Goal: Task Accomplishment & Management: Use online tool/utility

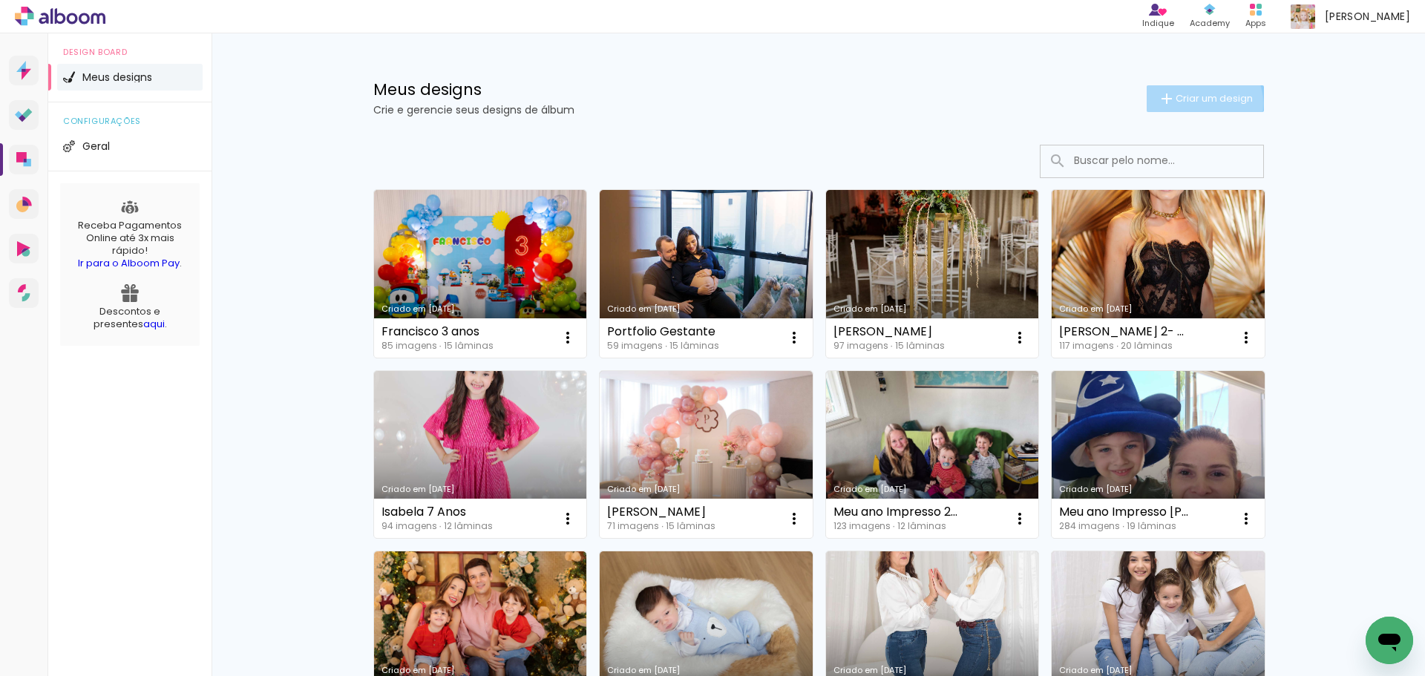
click at [1195, 103] on span "Criar um design" at bounding box center [1213, 99] width 77 height 10
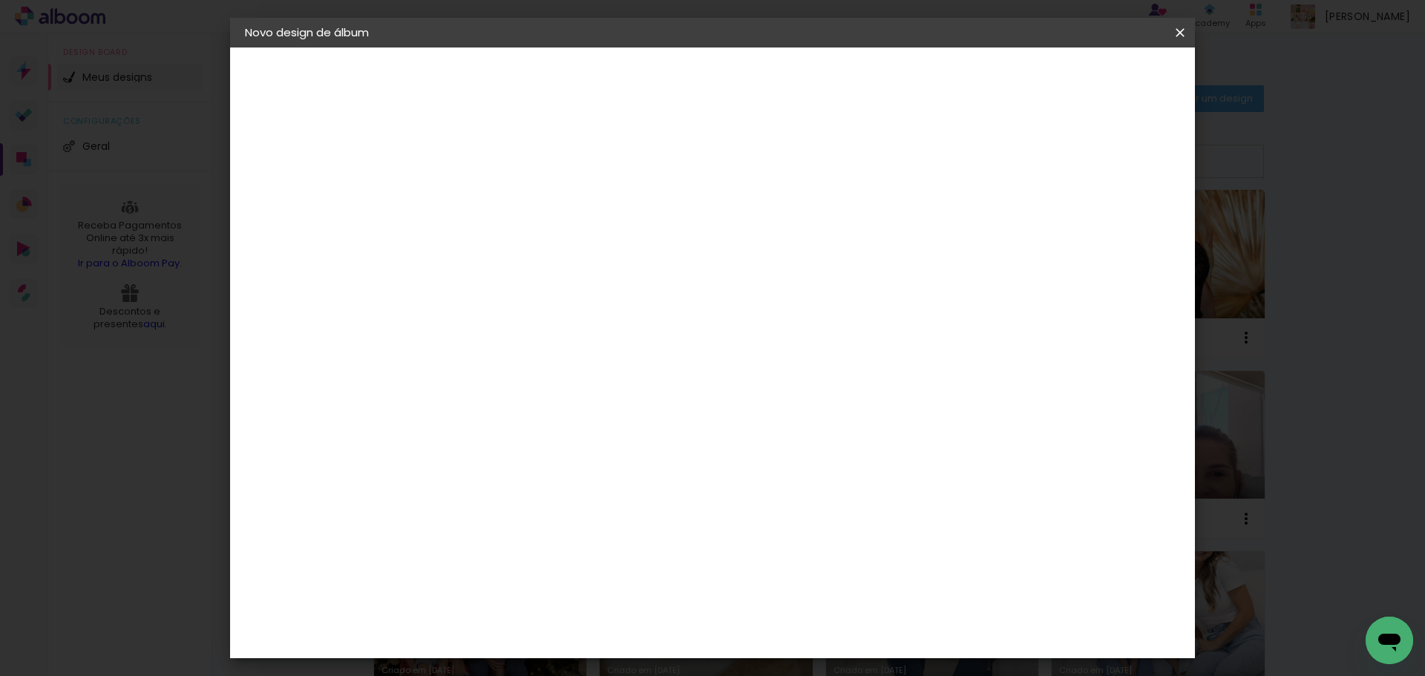
click at [488, 200] on input at bounding box center [488, 199] width 0 height 23
type input "[PERSON_NAME]"
type paper-input "[PERSON_NAME]"
click at [640, 73] on paper-button "Avançar" at bounding box center [603, 78] width 73 height 25
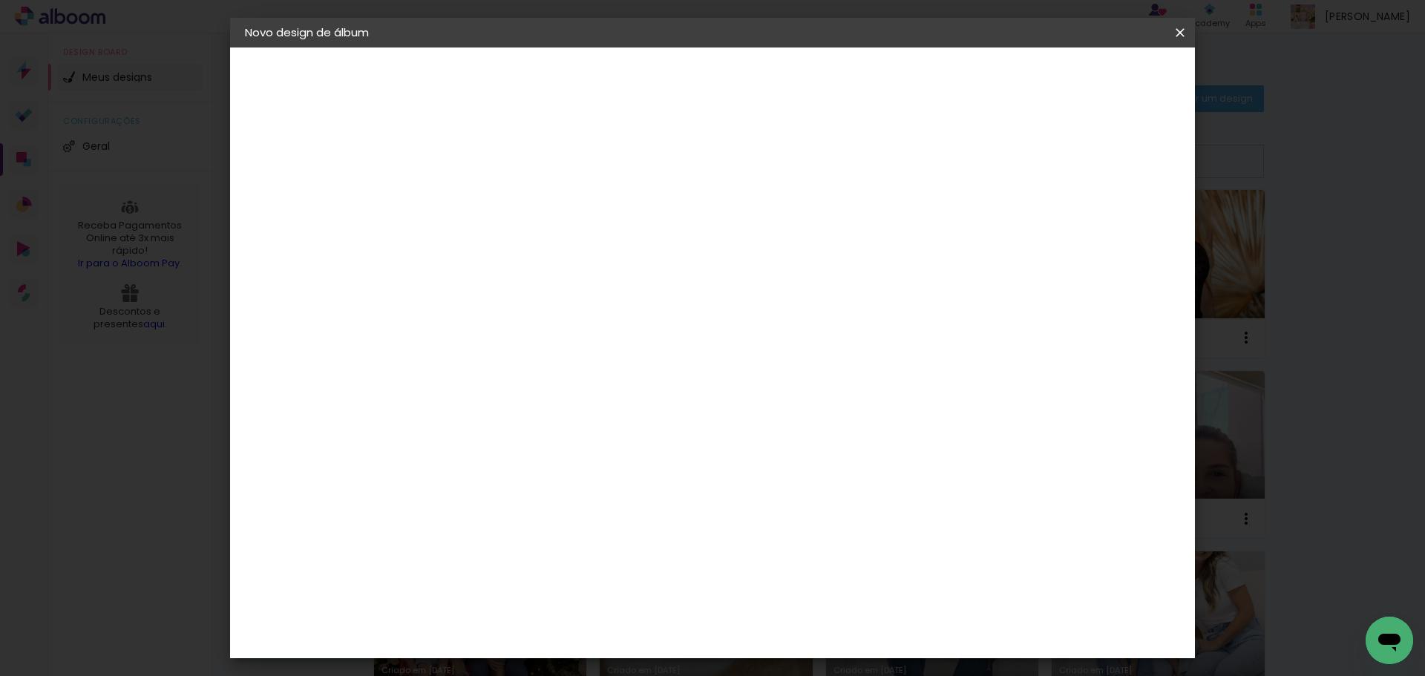
click at [515, 491] on div "Grupo Foto Sul" at bounding box center [496, 509] width 37 height 36
click at [0, 0] on slot "Avançar" at bounding box center [0, 0] width 0 height 0
click at [588, 546] on span "25 × 25" at bounding box center [553, 565] width 69 height 39
click at [0, 0] on slot "Avançar" at bounding box center [0, 0] width 0 height 0
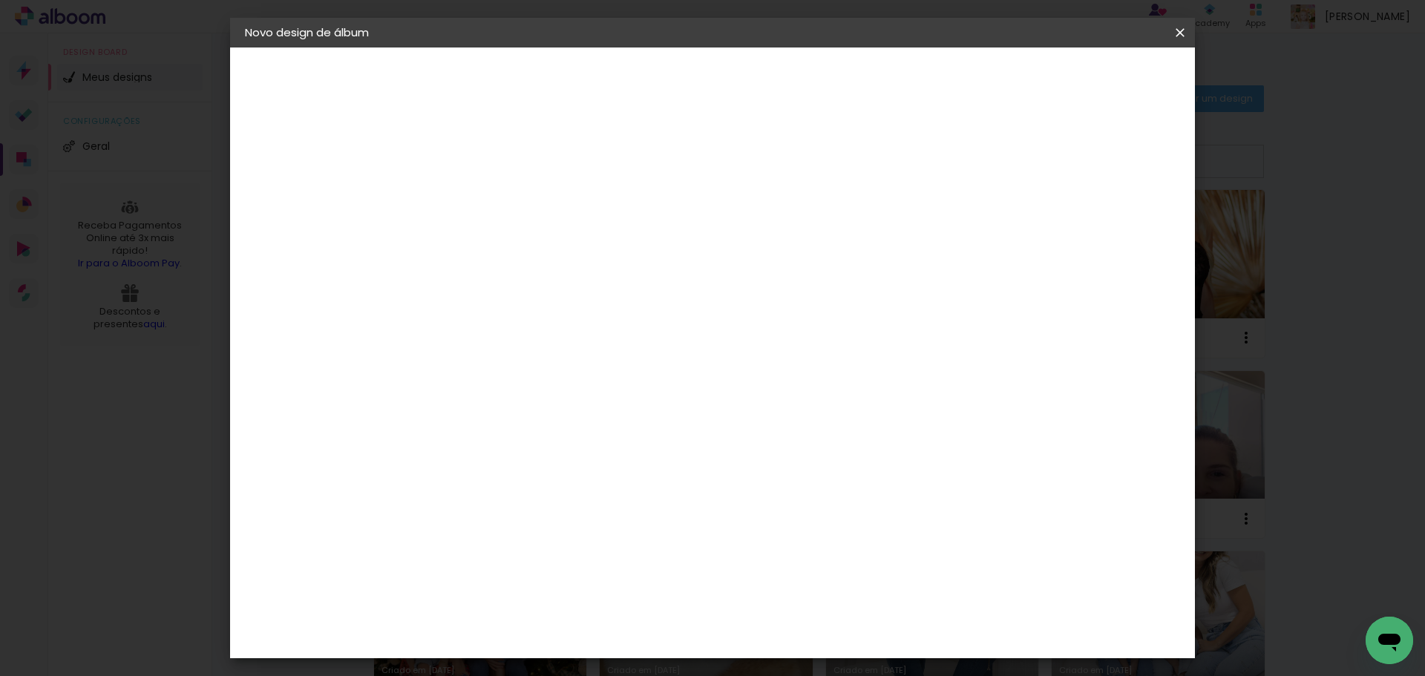
click at [1087, 75] on span "Iniciar design" at bounding box center [1054, 78] width 68 height 10
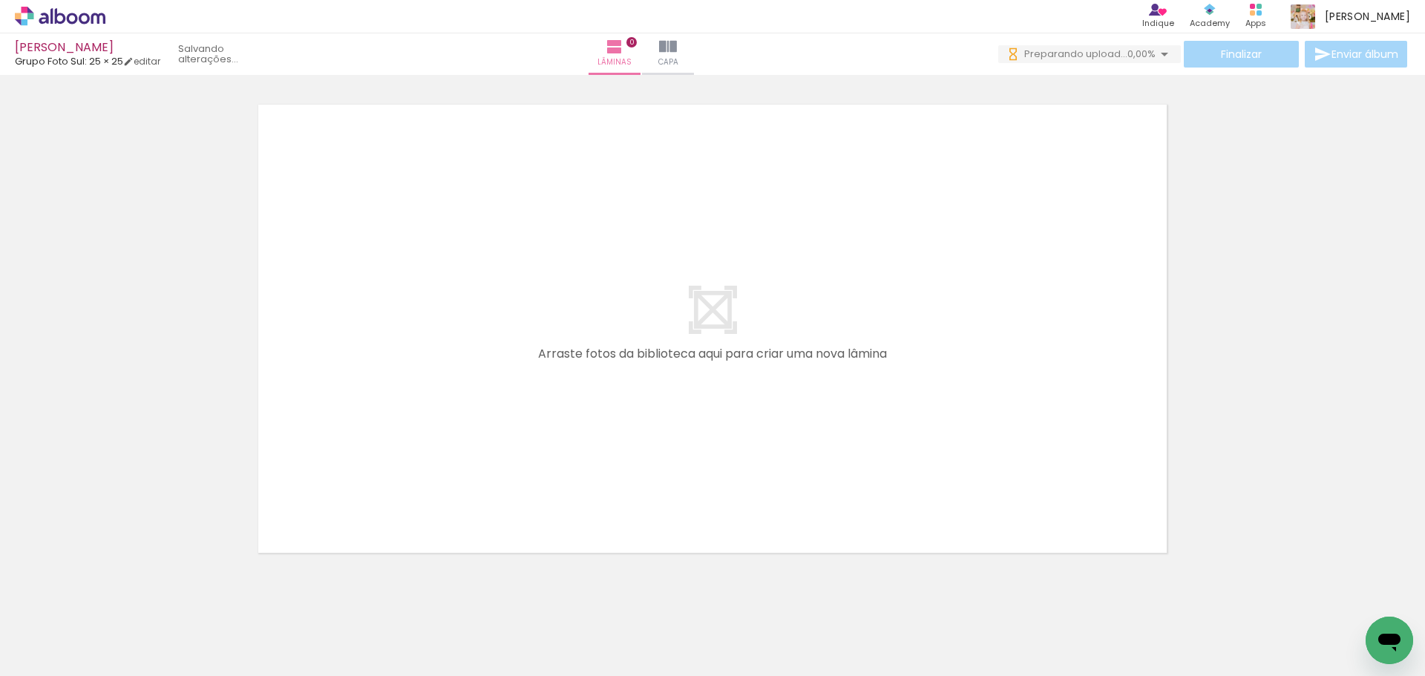
scroll to position [0, 22]
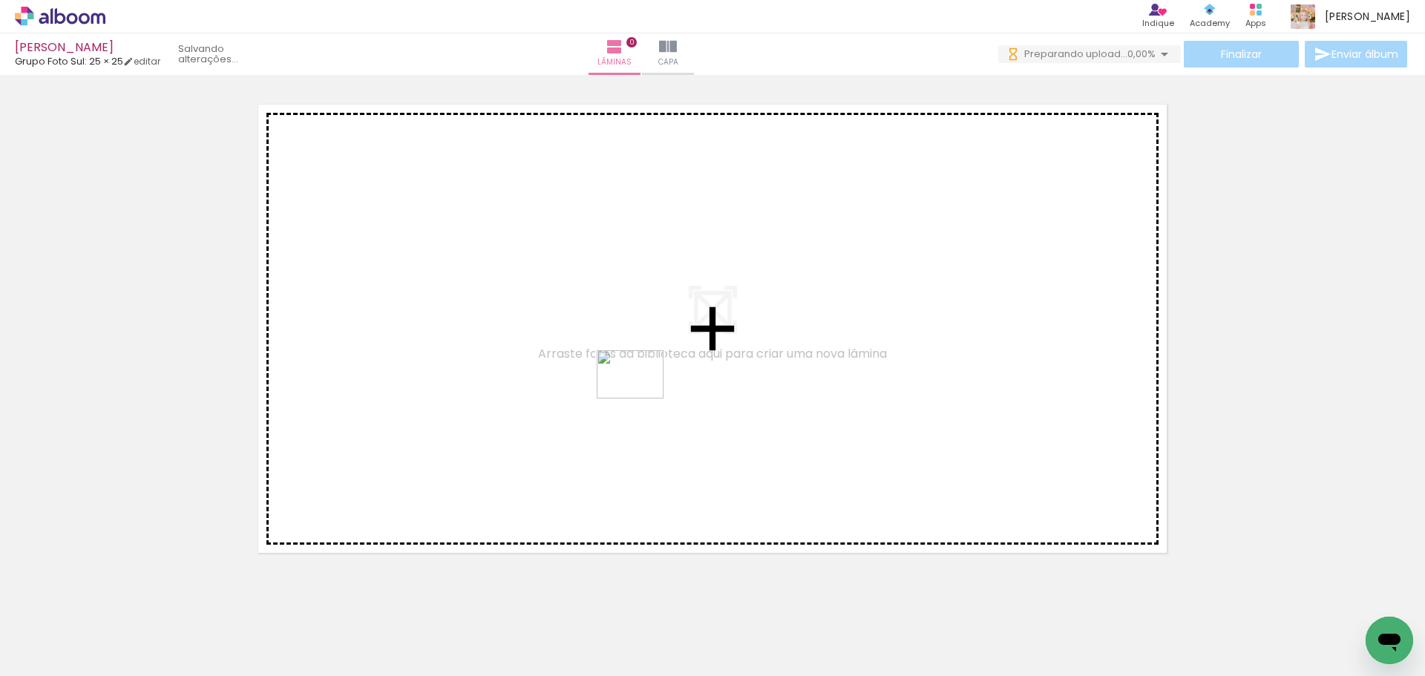
drag, startPoint x: 814, startPoint y: 634, endPoint x: 641, endPoint y: 395, distance: 295.0
click at [641, 395] on quentale-workspace at bounding box center [712, 338] width 1425 height 676
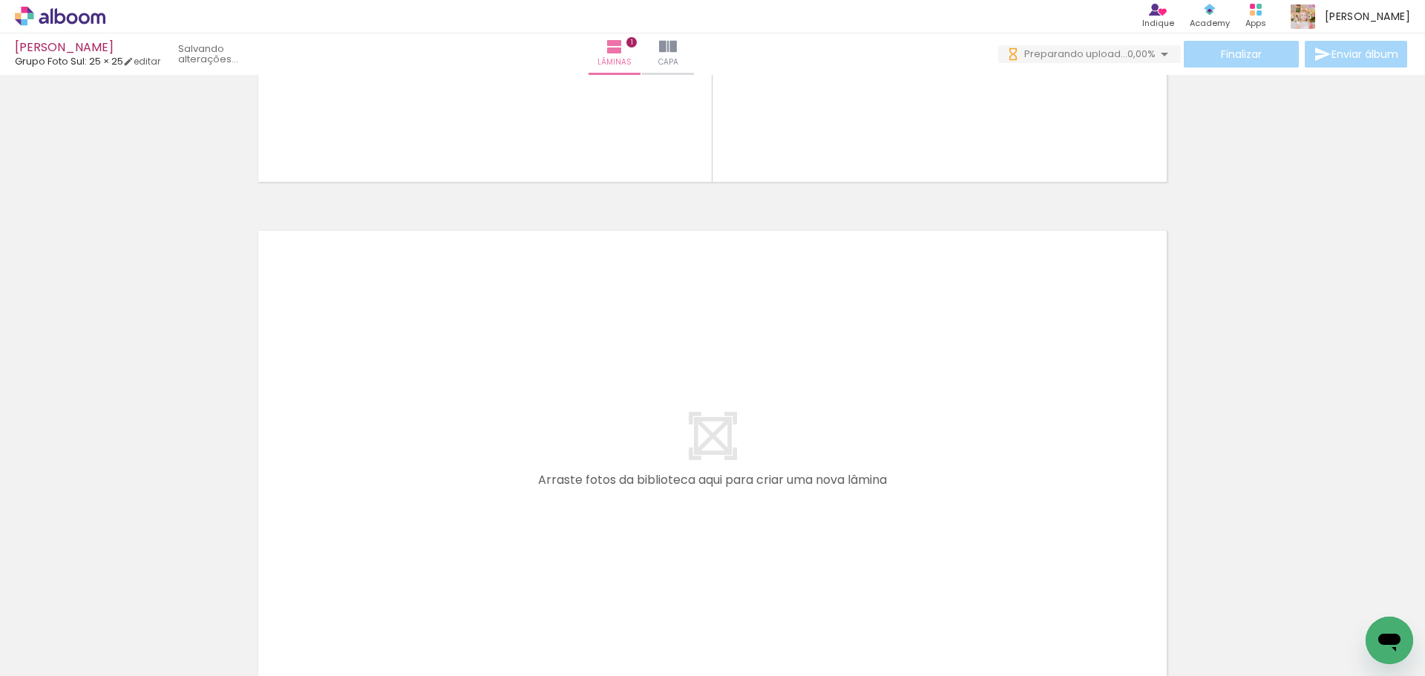
scroll to position [0, 0]
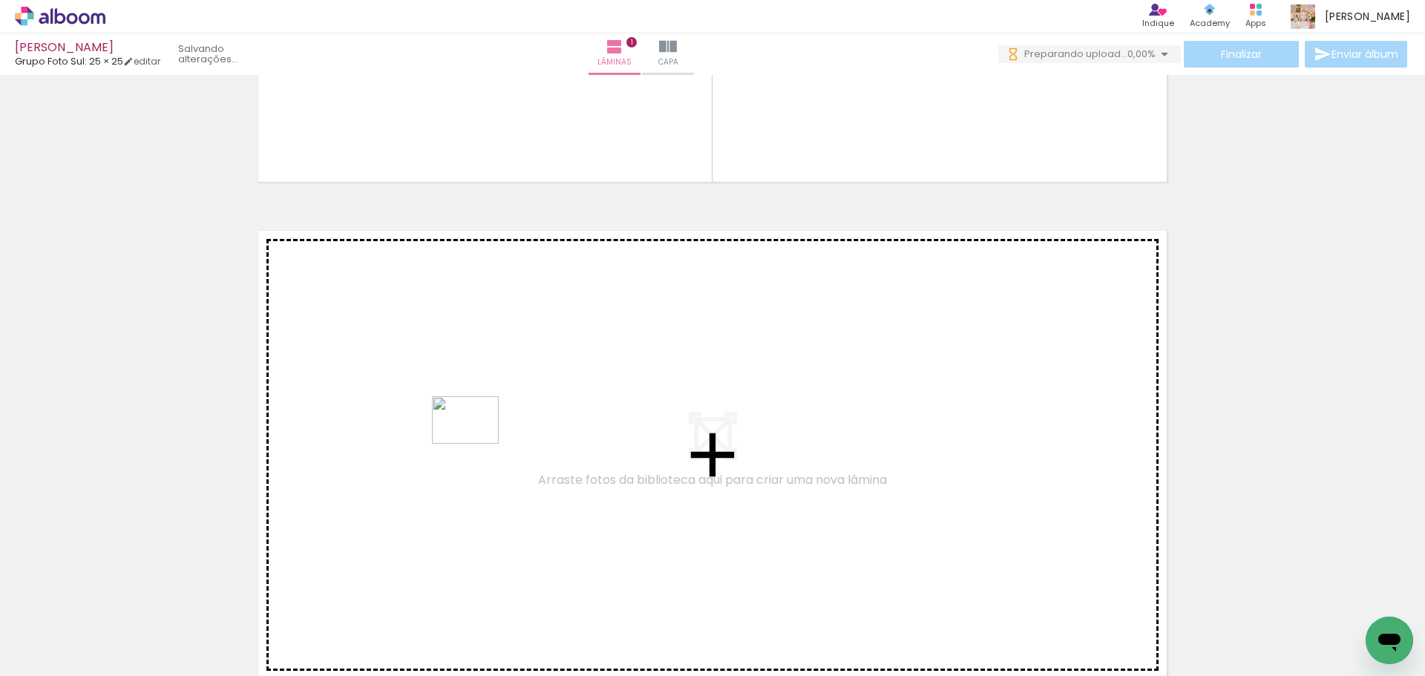
drag, startPoint x: 727, startPoint y: 622, endPoint x: 476, endPoint y: 441, distance: 309.4
click at [476, 441] on quentale-workspace at bounding box center [712, 338] width 1425 height 676
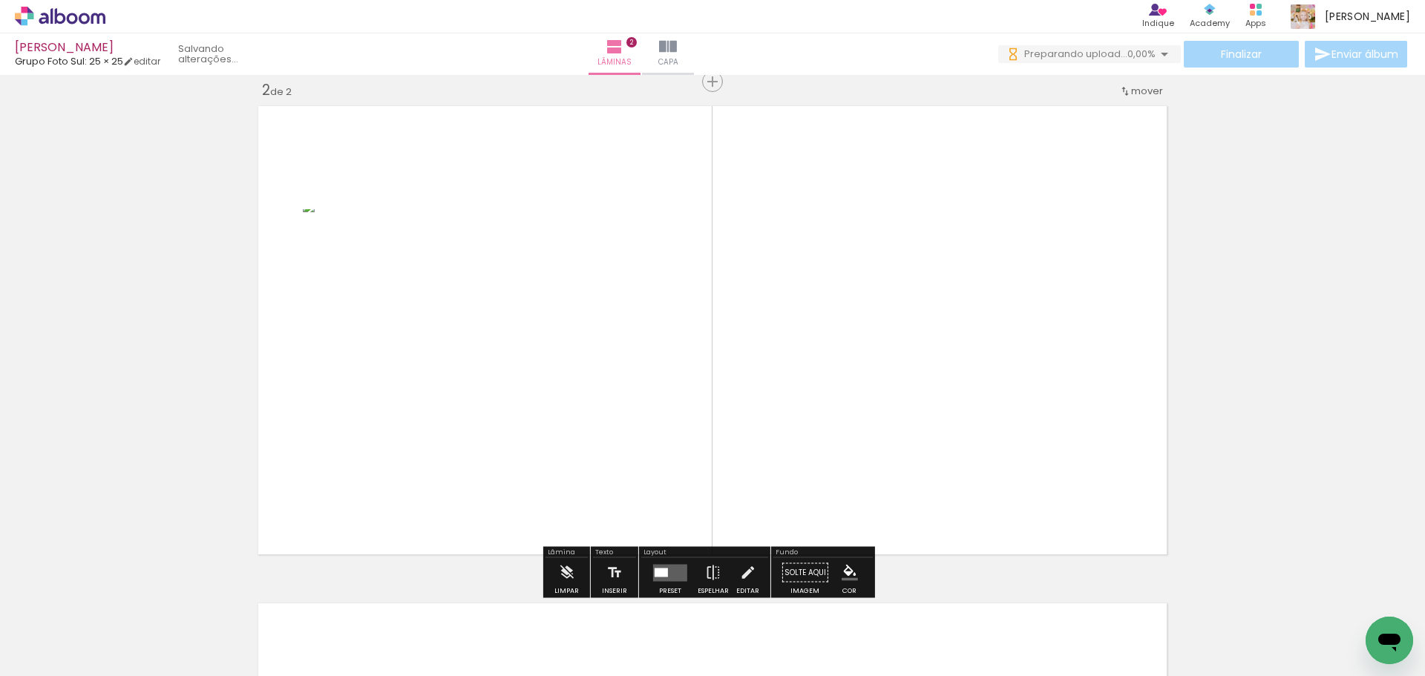
scroll to position [516, 0]
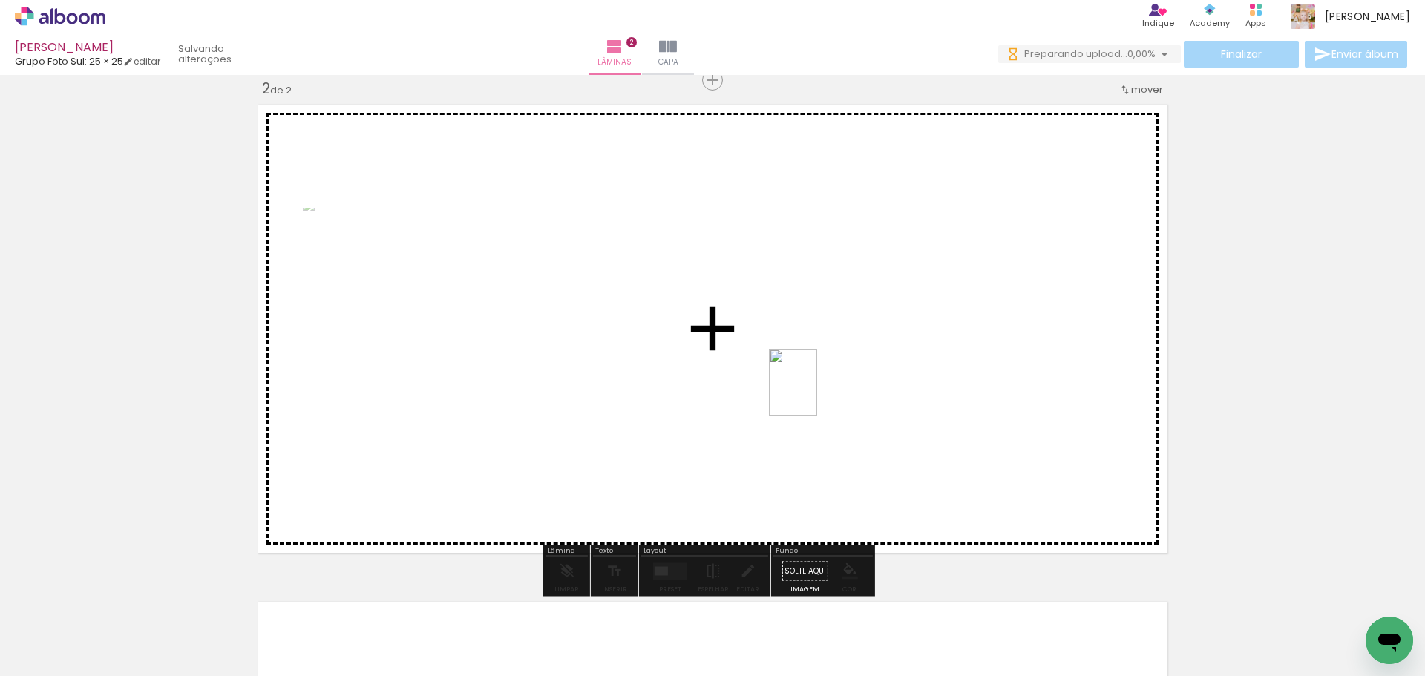
drag, startPoint x: 227, startPoint y: 636, endPoint x: 813, endPoint y: 393, distance: 634.5
click at [813, 393] on quentale-workspace at bounding box center [712, 338] width 1425 height 676
drag, startPoint x: 304, startPoint y: 641, endPoint x: 580, endPoint y: 504, distance: 308.3
click at [580, 504] on quentale-workspace at bounding box center [712, 338] width 1425 height 676
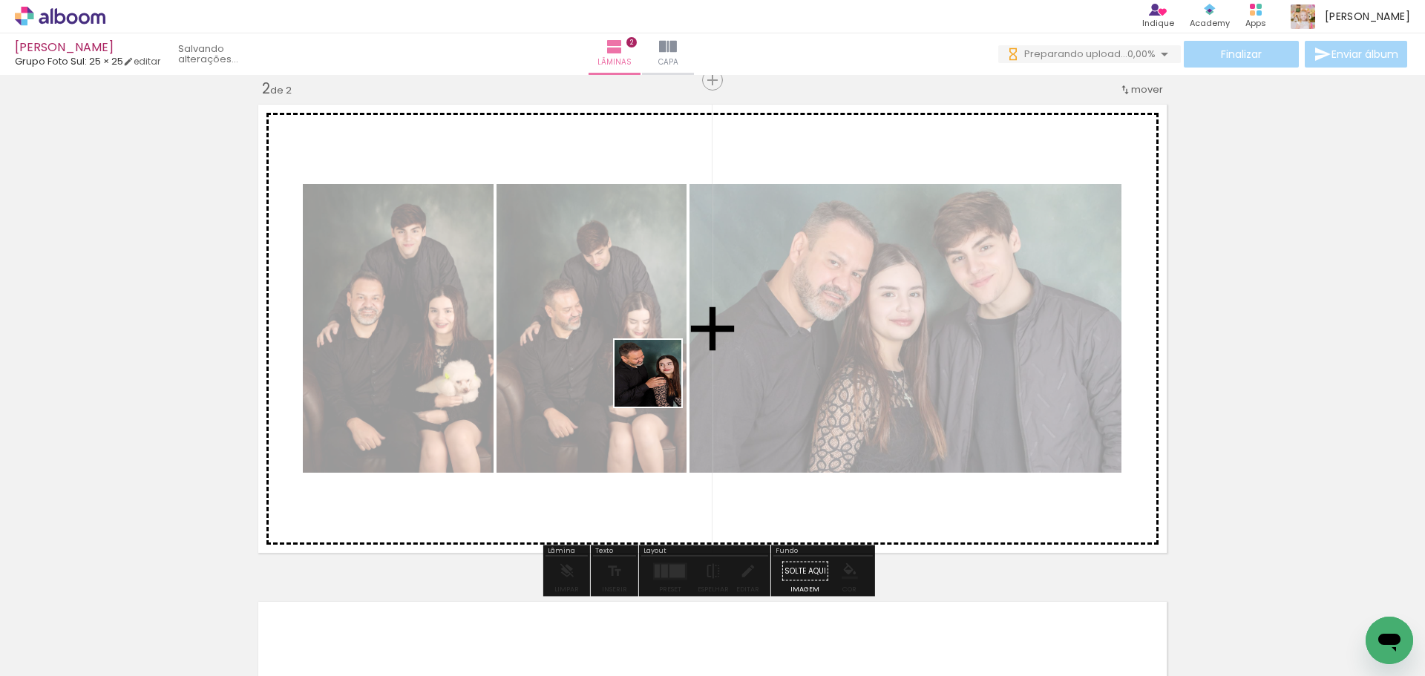
drag, startPoint x: 640, startPoint y: 645, endPoint x: 659, endPoint y: 384, distance: 261.2
click at [659, 384] on quentale-workspace at bounding box center [712, 338] width 1425 height 676
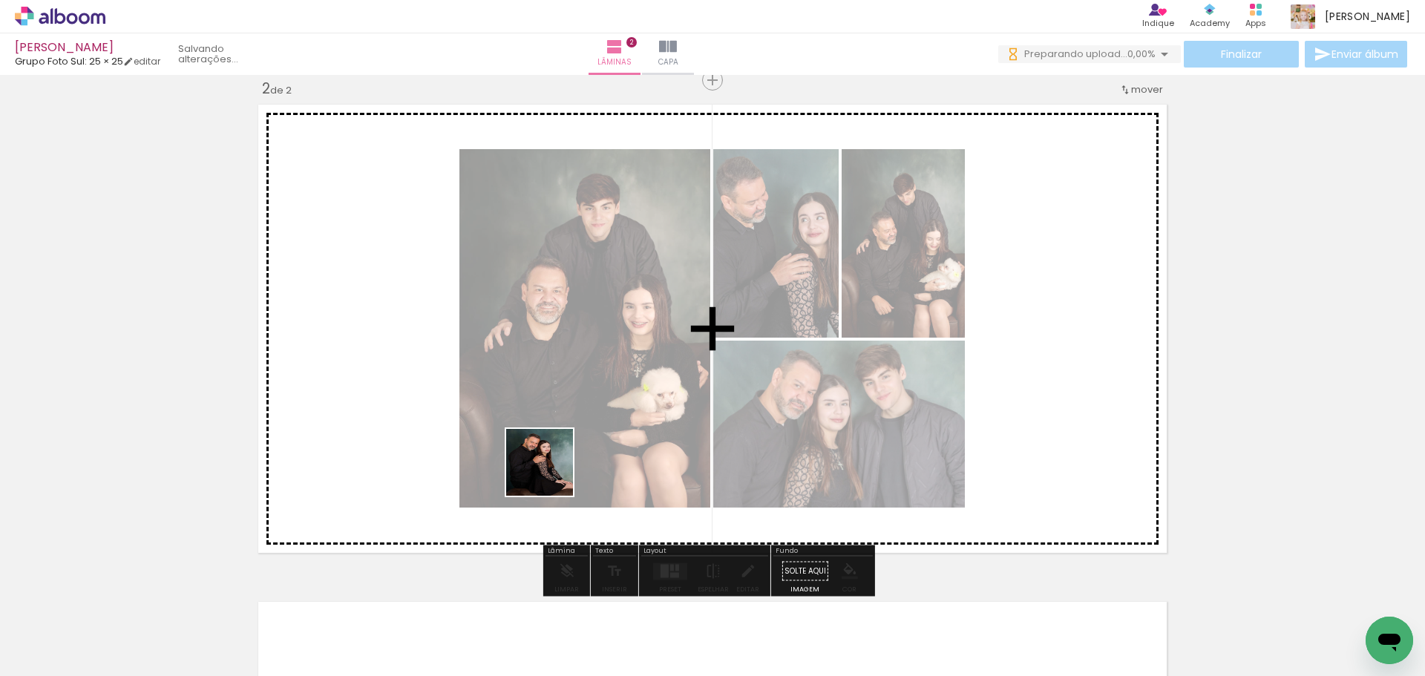
drag, startPoint x: 556, startPoint y: 607, endPoint x: 551, endPoint y: 473, distance: 133.7
click at [551, 473] on quentale-workspace at bounding box center [712, 338] width 1425 height 676
